Goal: Check status: Check status

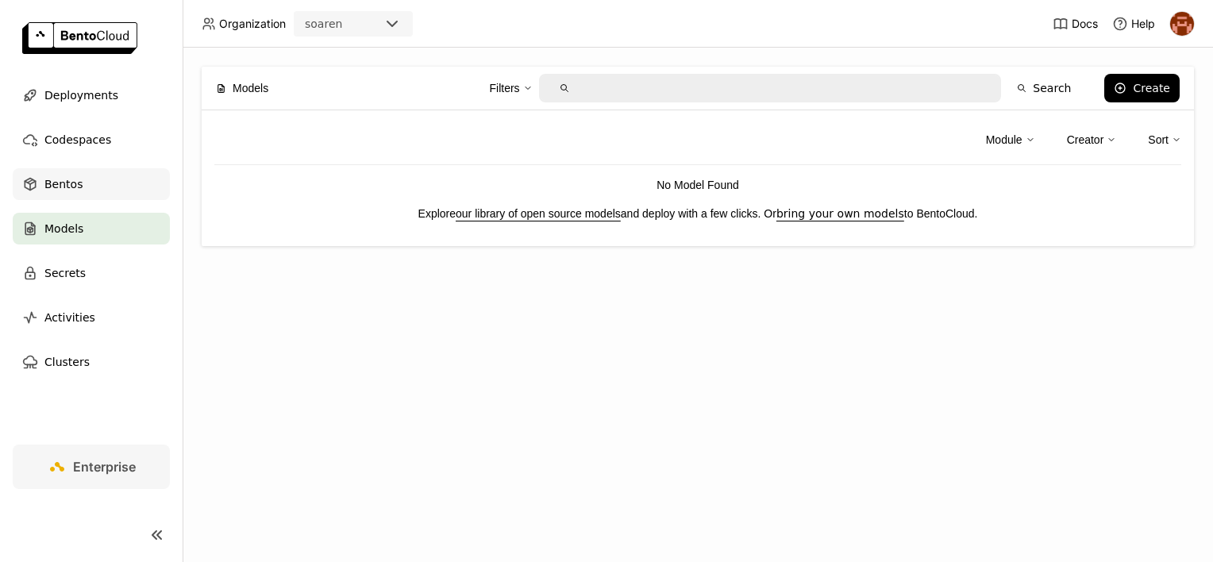
click at [86, 188] on div "Bentos" at bounding box center [91, 184] width 157 height 32
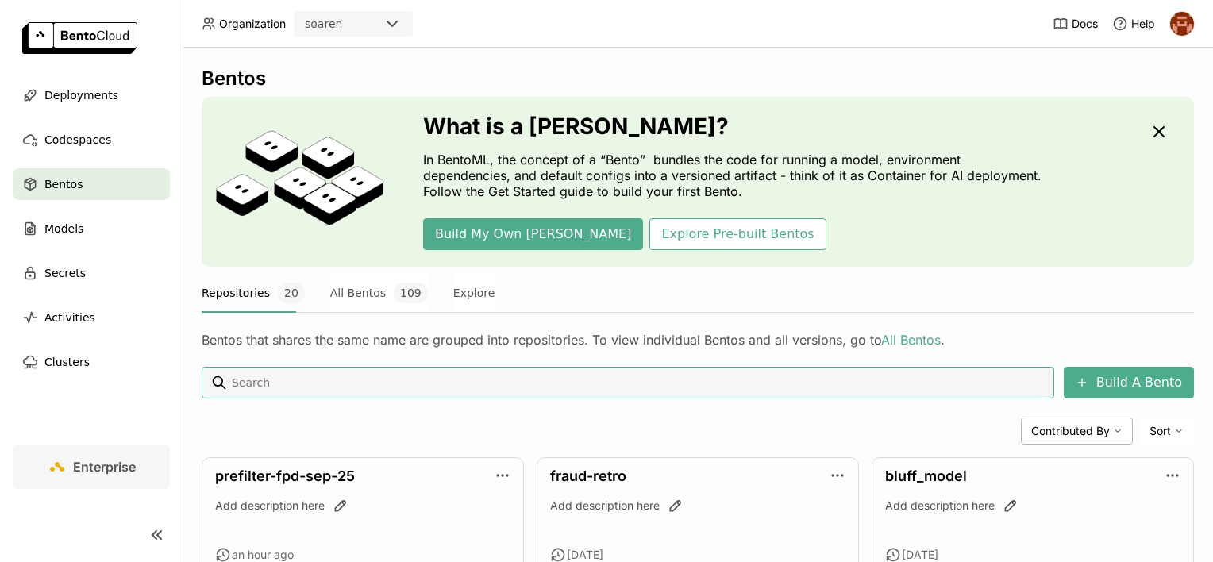
scroll to position [110, 0]
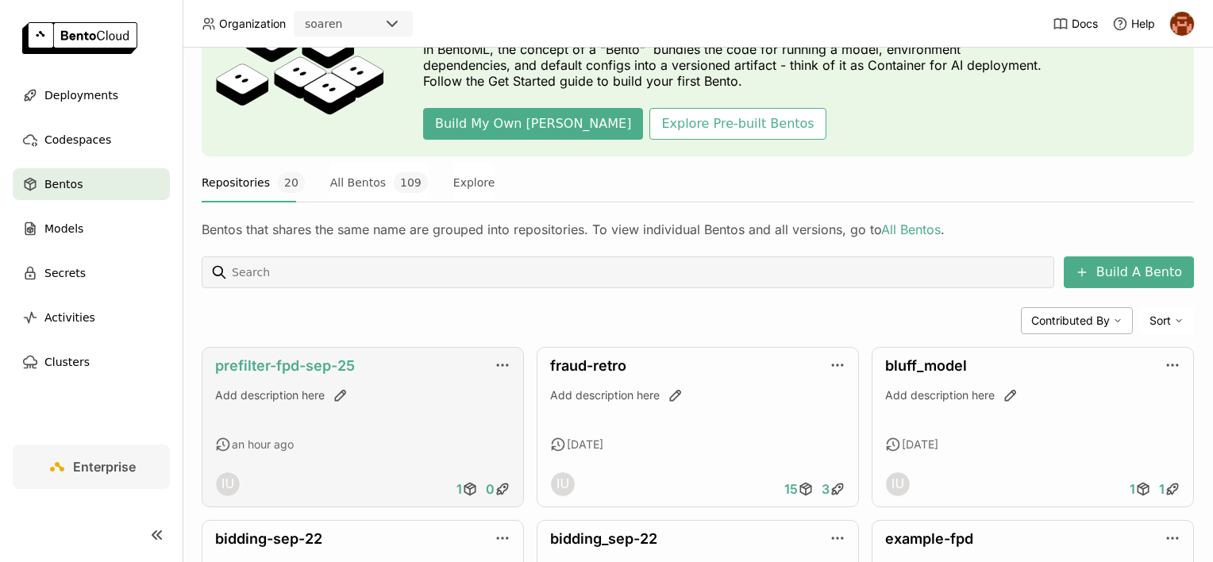
click at [299, 368] on link "prefilter-fpd-sep-25" at bounding box center [285, 365] width 140 height 17
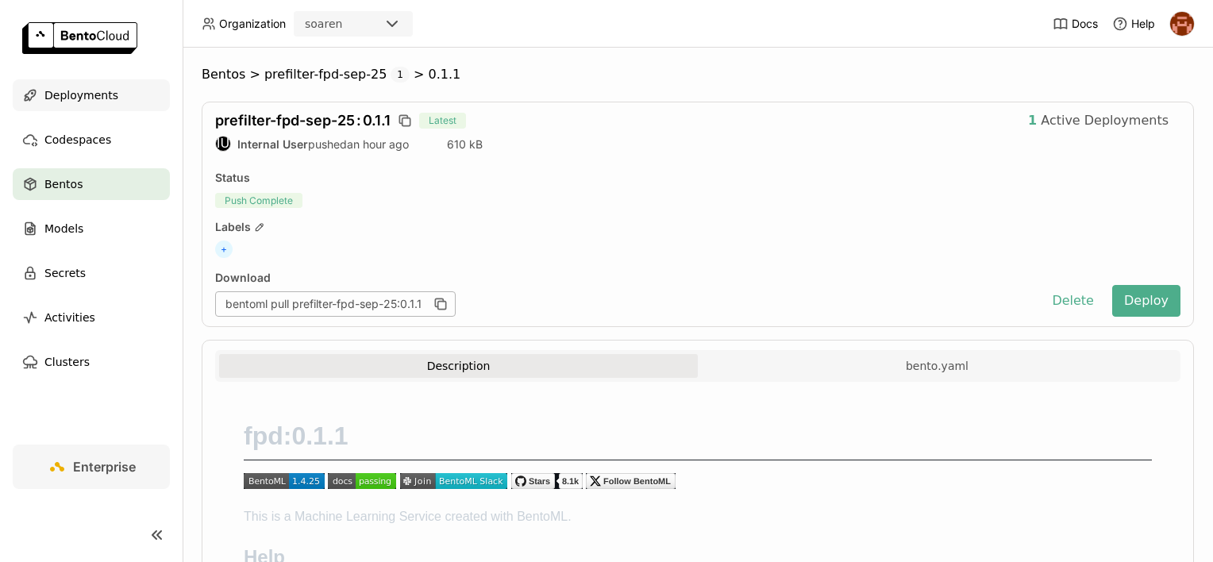
click at [71, 96] on span "Deployments" at bounding box center [81, 95] width 74 height 19
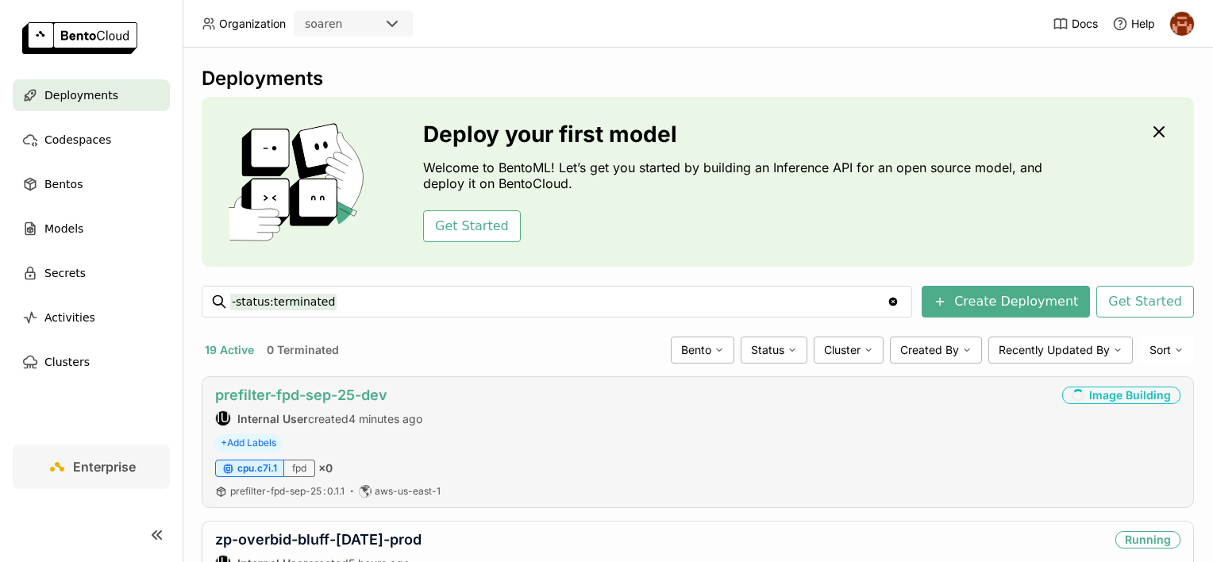
click at [312, 395] on link "prefilter-fpd-sep-25-dev" at bounding box center [301, 395] width 172 height 17
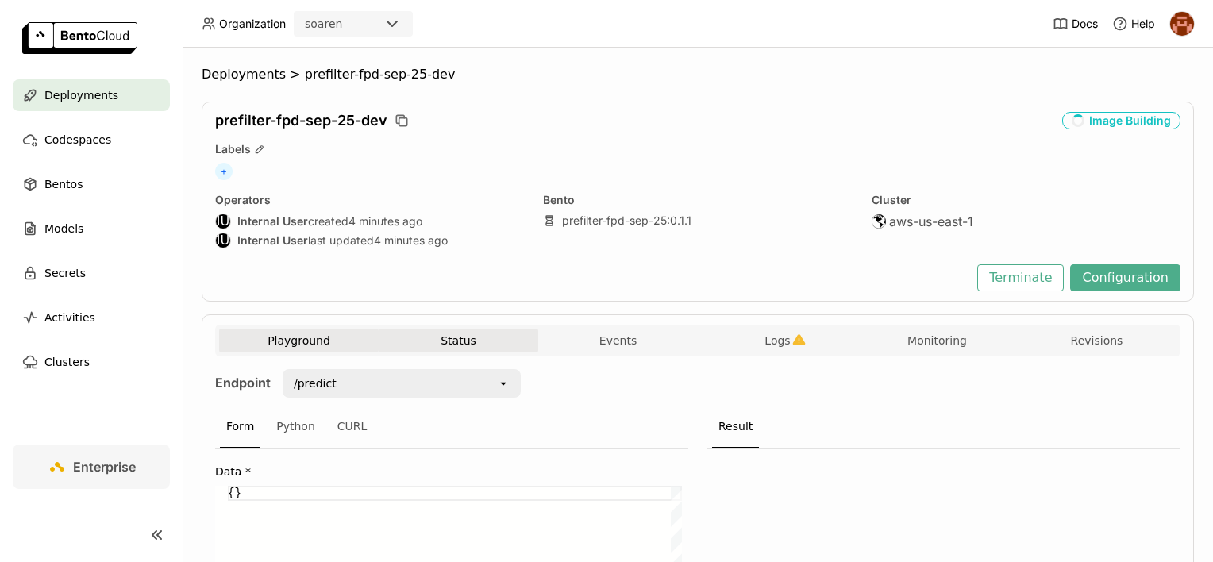
click at [418, 340] on button "Status" at bounding box center [459, 341] width 160 height 24
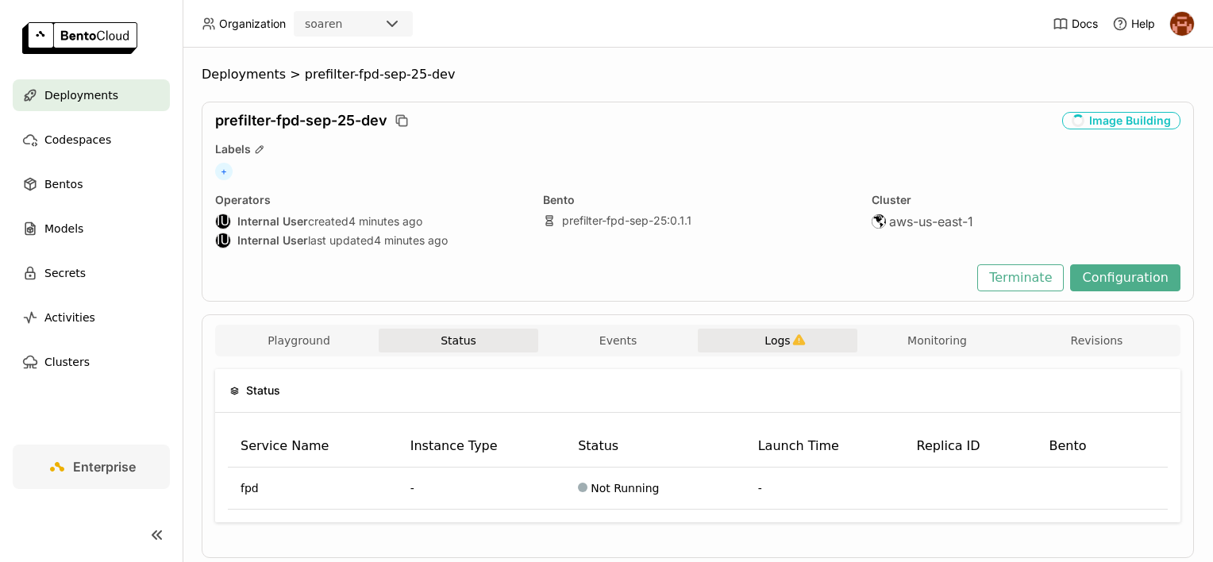
click at [753, 330] on button "Logs" at bounding box center [778, 341] width 160 height 24
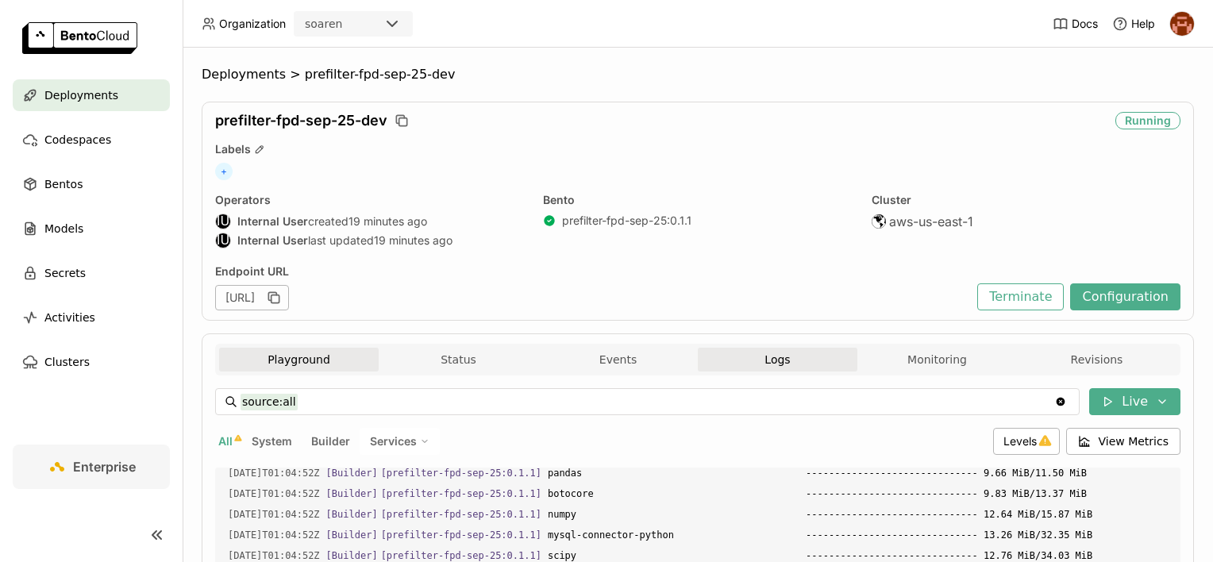
click at [302, 367] on button "Playground" at bounding box center [299, 360] width 160 height 24
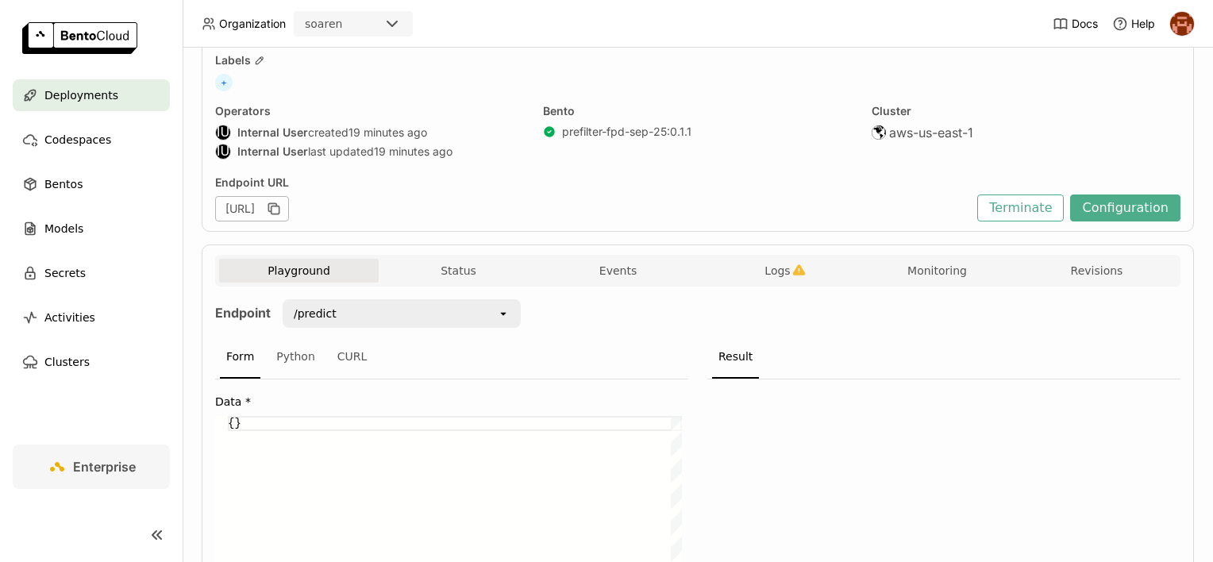
scroll to position [159, 0]
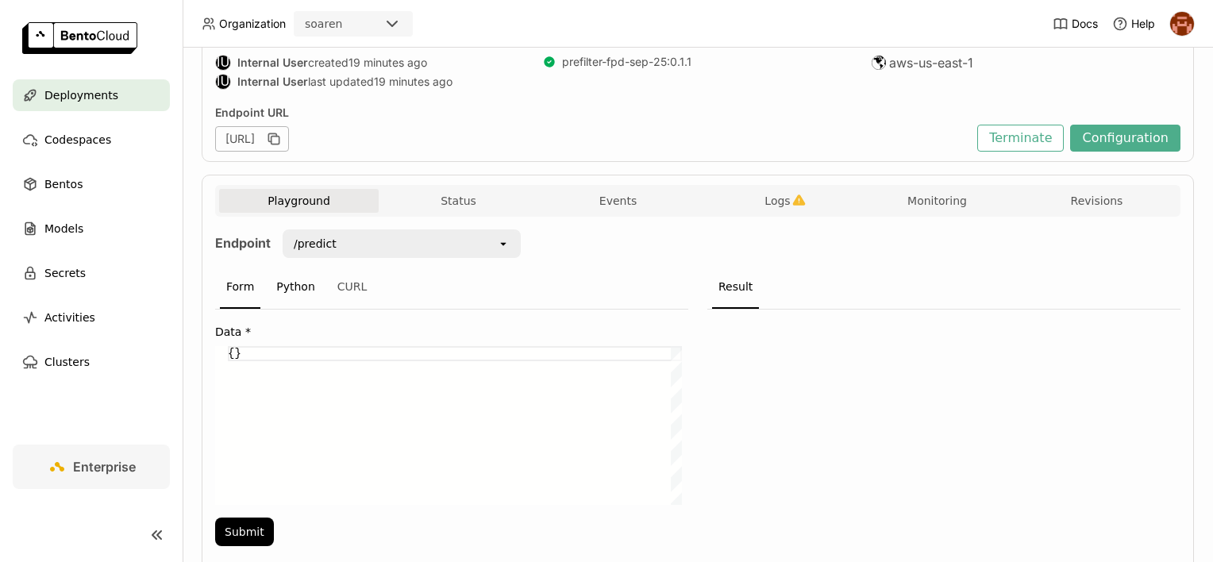
click at [279, 283] on div "Python" at bounding box center [296, 287] width 52 height 43
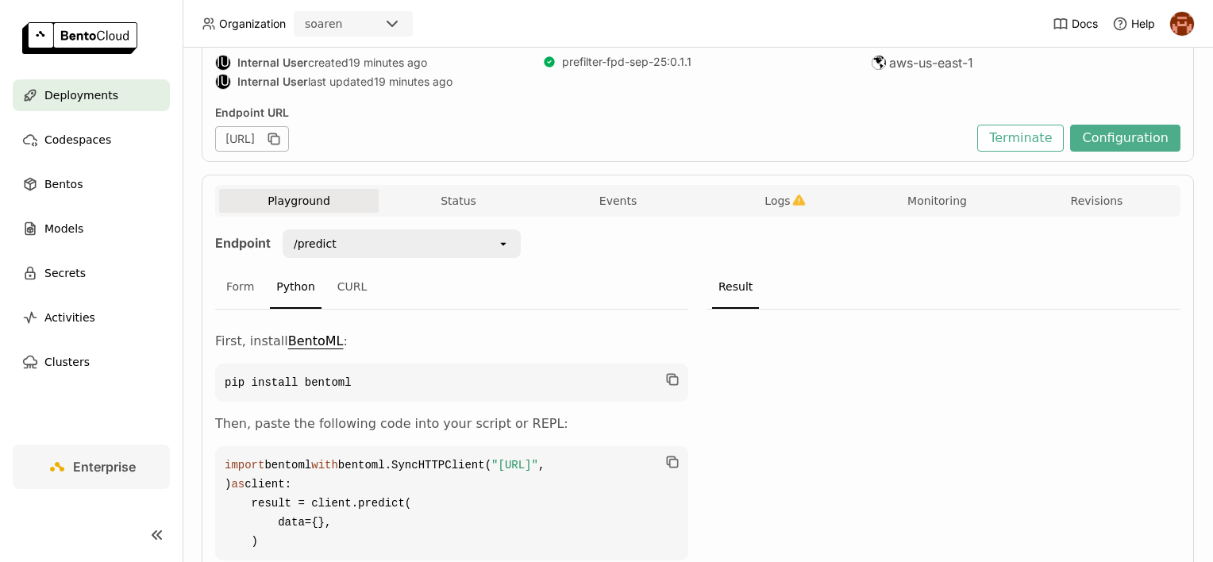
scroll to position [238, 0]
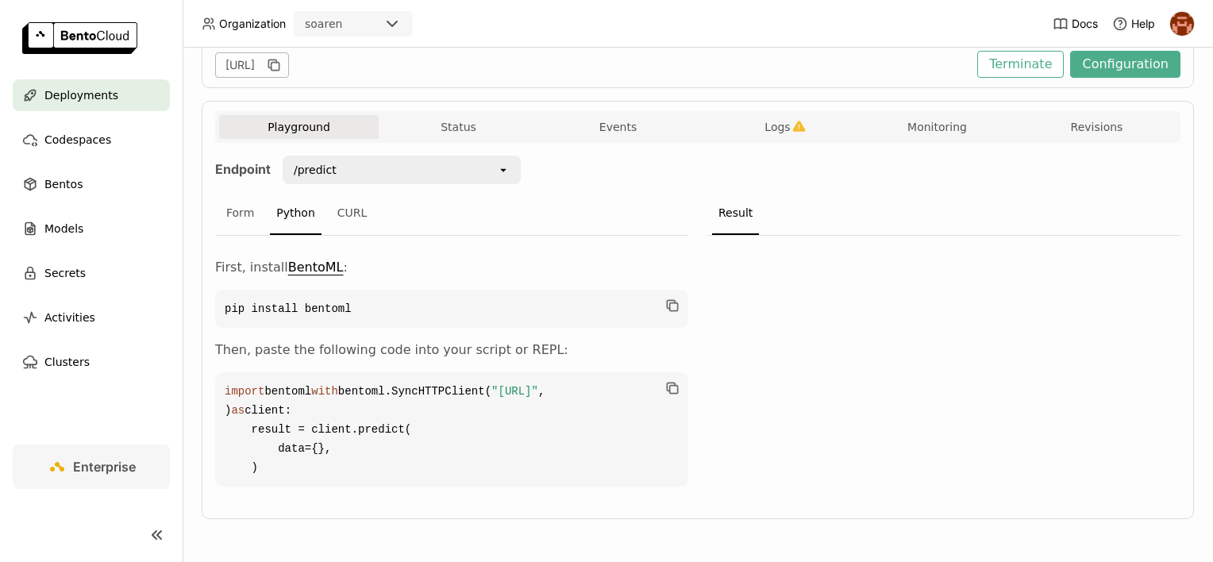
drag, startPoint x: 607, startPoint y: 441, endPoint x: 205, endPoint y: 445, distance: 402.6
click at [205, 445] on div "Playground Status Events Logs Monitoring Revisions Endpoint /predict open Form …" at bounding box center [698, 310] width 992 height 418
copy code ""https://prefilter-fpd-sep-25-dev.soaren-aue1.bentoml.ai" ,"
click at [765, 122] on span "Logs" at bounding box center [777, 127] width 25 height 14
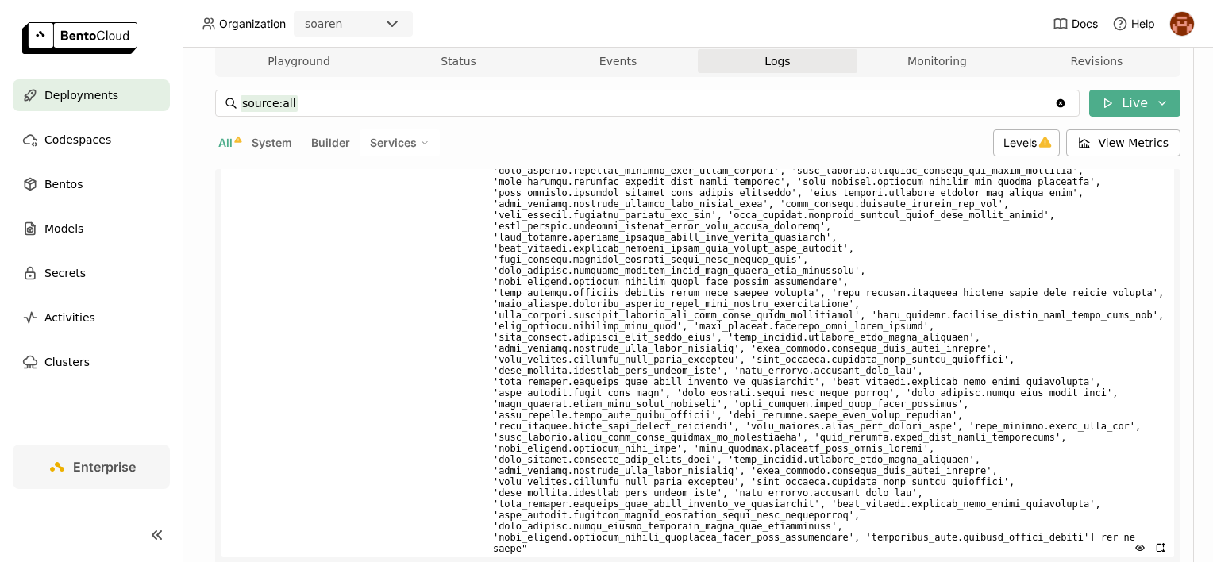
scroll to position [447, 0]
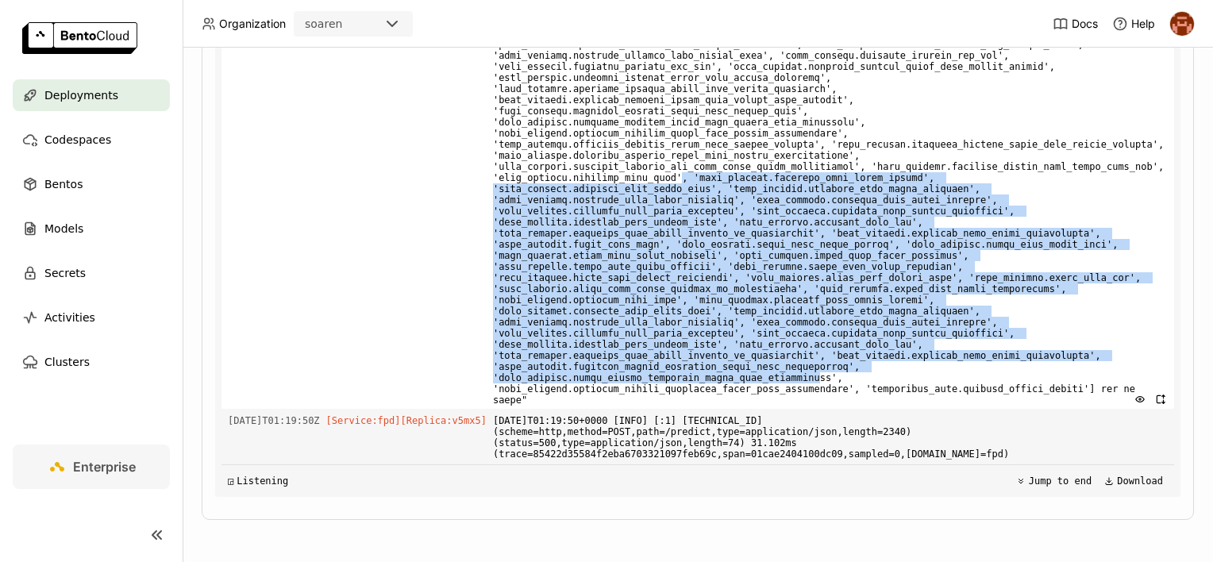
drag, startPoint x: 788, startPoint y: 392, endPoint x: 664, endPoint y: 210, distance: 221.1
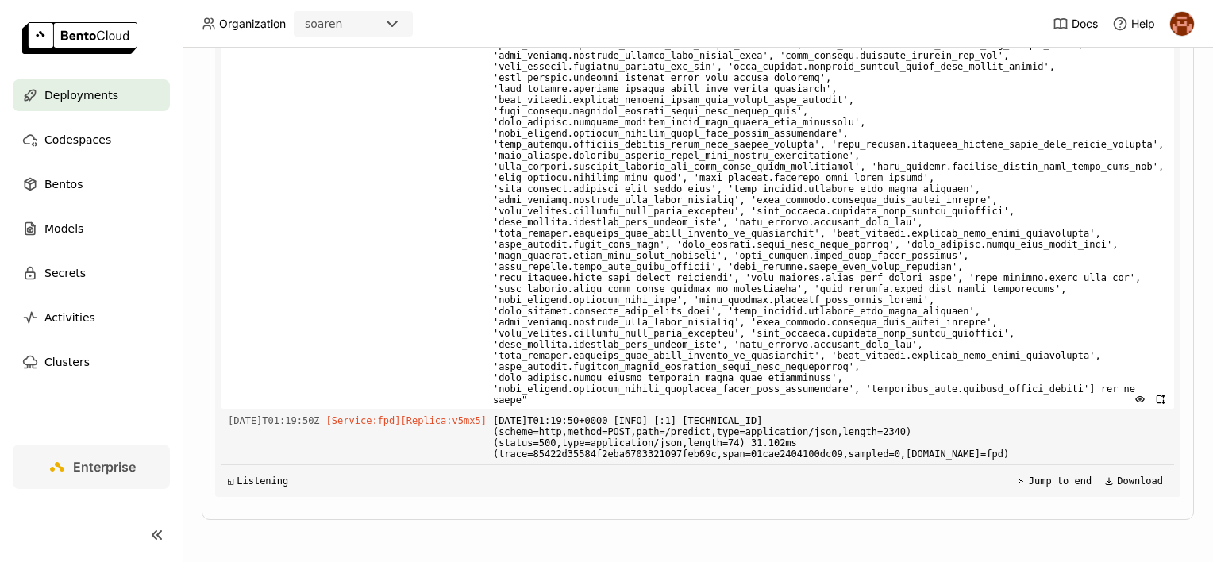
drag, startPoint x: 664, startPoint y: 210, endPoint x: 538, endPoint y: 140, distance: 143.6
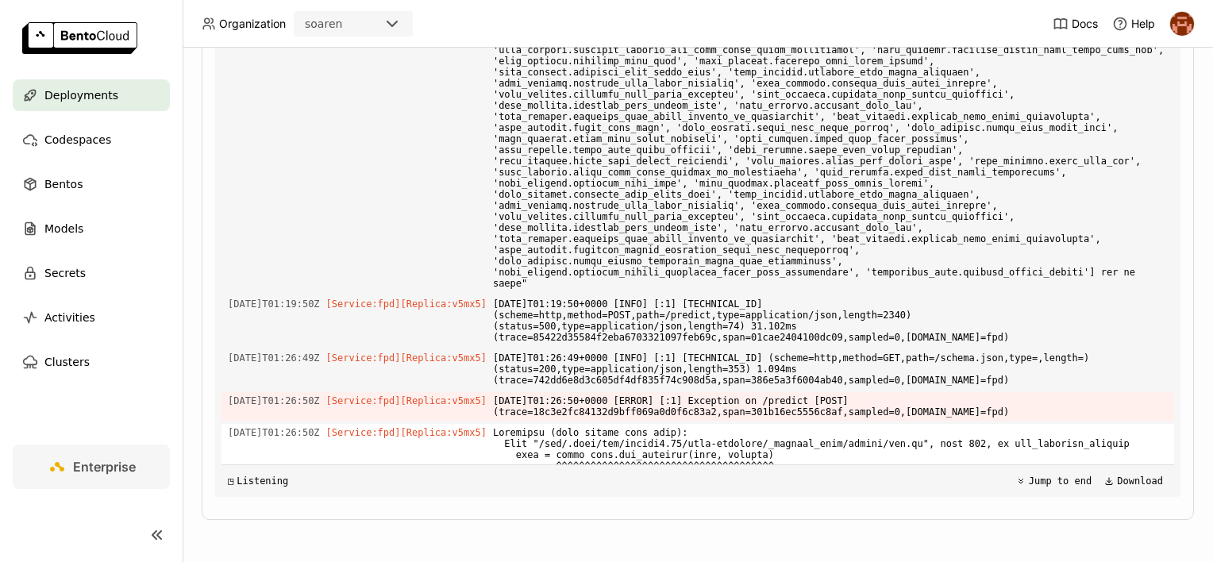
scroll to position [34710, 0]
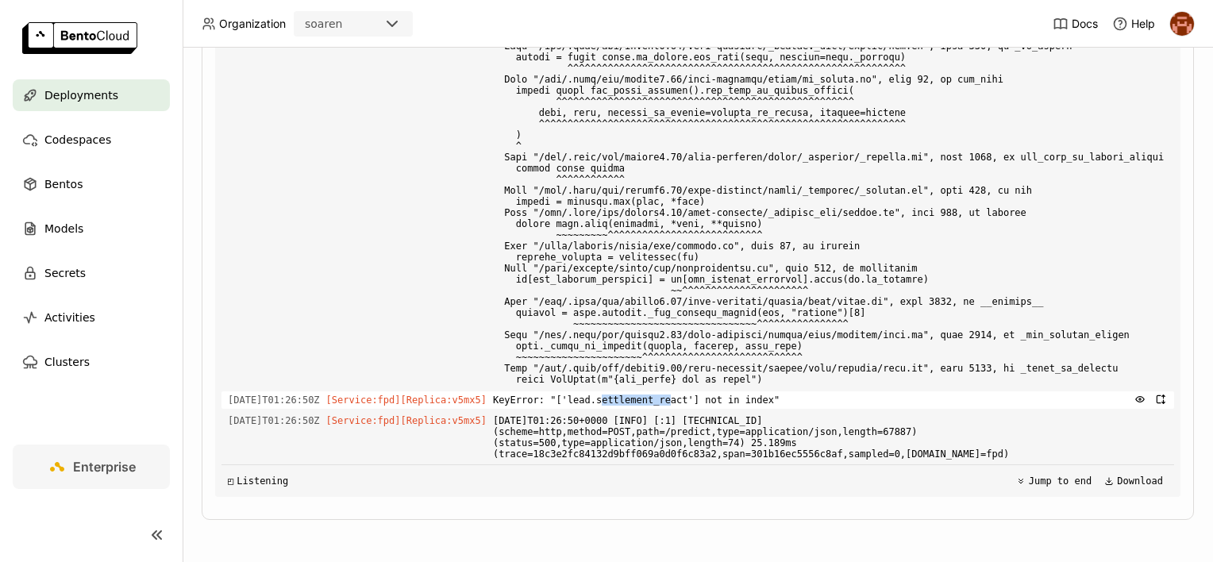
drag, startPoint x: 603, startPoint y: 408, endPoint x: 657, endPoint y: 409, distance: 54.0
click at [657, 409] on span "KeyError: "['lead.settlement_react'] not in index"" at bounding box center [830, 399] width 675 height 17
drag, startPoint x: 657, startPoint y: 409, endPoint x: 666, endPoint y: 409, distance: 9.5
click at [666, 409] on span "KeyError: "['lead.settlement_react'] not in index"" at bounding box center [830, 399] width 675 height 17
